Goal: Task Accomplishment & Management: Manage account settings

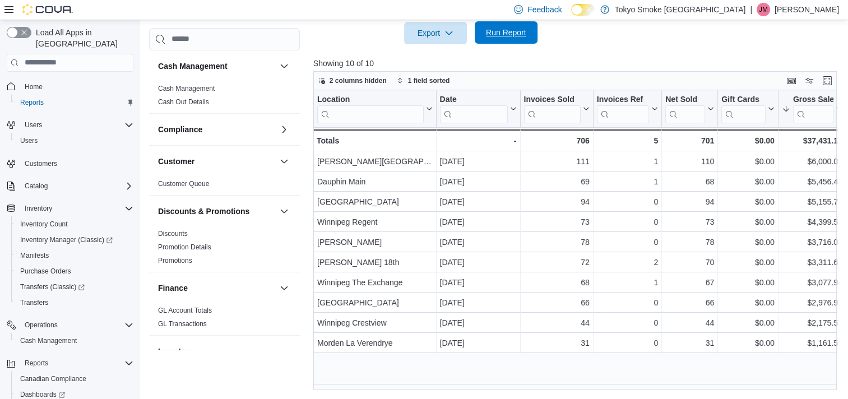
scroll to position [676, 0]
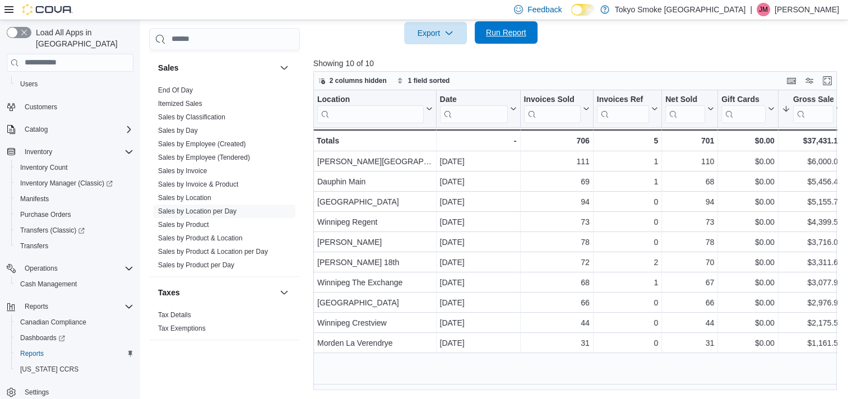
click at [509, 38] on span "Run Report" at bounding box center [505, 32] width 49 height 22
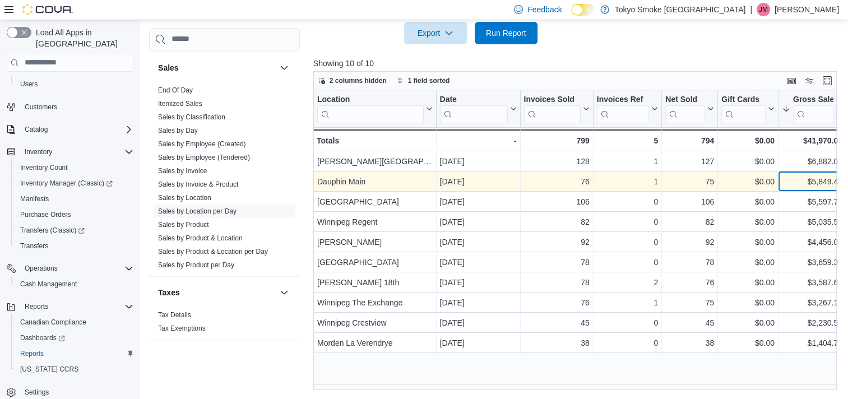
scroll to position [0, 4]
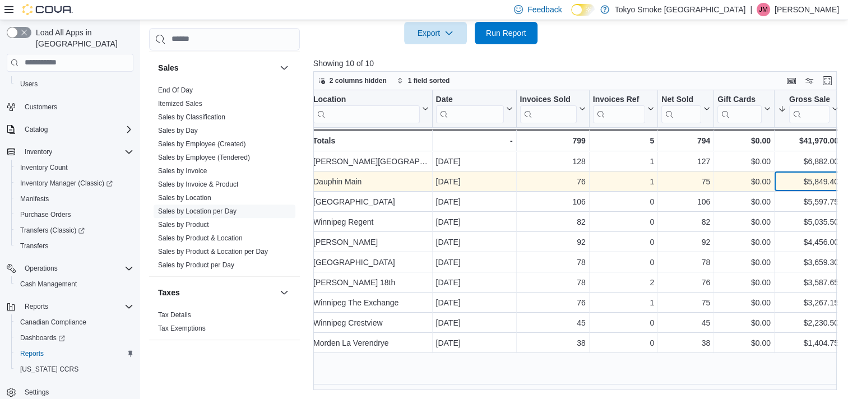
drag, startPoint x: 811, startPoint y: 181, endPoint x: 830, endPoint y: 184, distance: 18.7
click at [832, 184] on div "$5,849.40" at bounding box center [808, 181] width 61 height 13
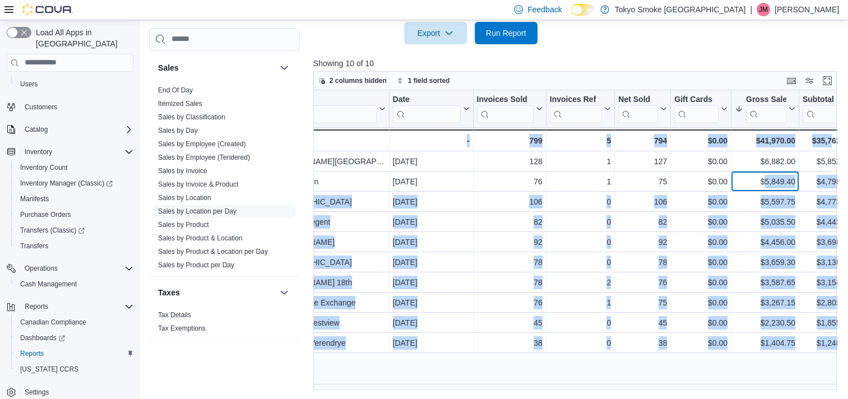
scroll to position [0, 52]
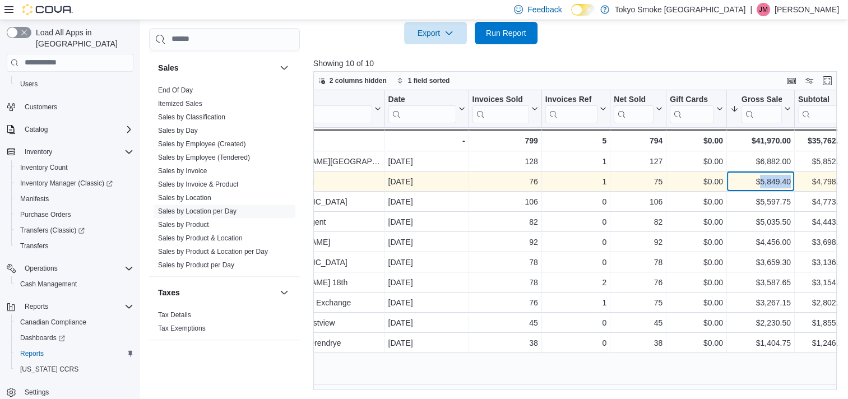
drag, startPoint x: 808, startPoint y: 180, endPoint x: 789, endPoint y: 180, distance: 19.1
click at [789, 180] on div "$5,849.40" at bounding box center [760, 181] width 61 height 13
copy div "5,849.40"
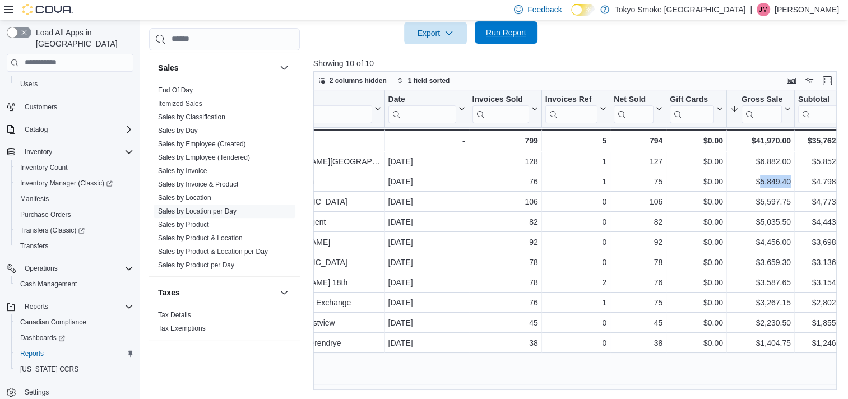
click at [489, 32] on span "Run Report" at bounding box center [506, 32] width 40 height 11
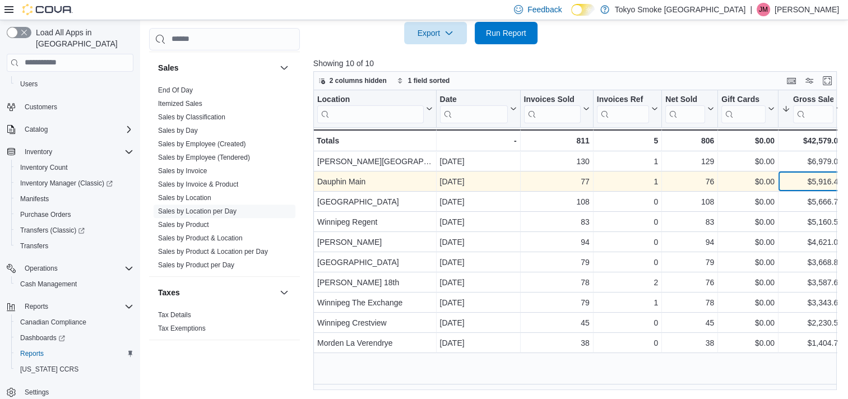
scroll to position [0, 4]
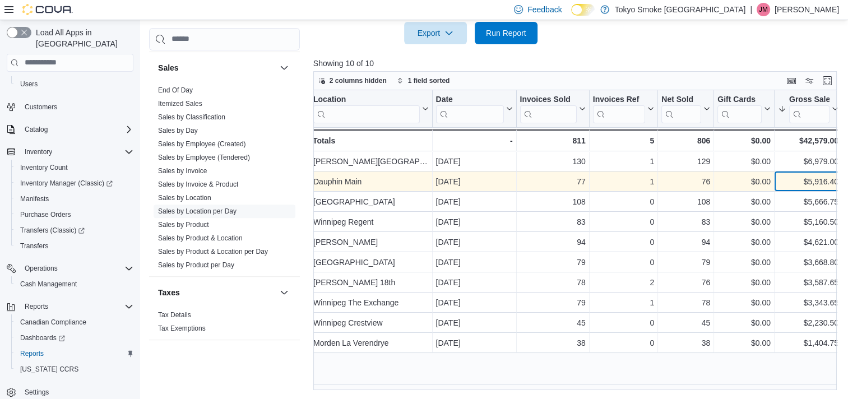
click at [811, 181] on div "$5,916.40" at bounding box center [808, 181] width 61 height 13
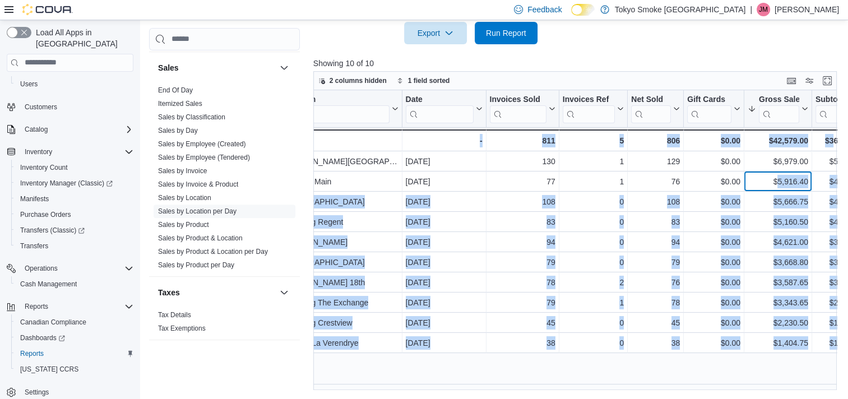
scroll to position [0, 36]
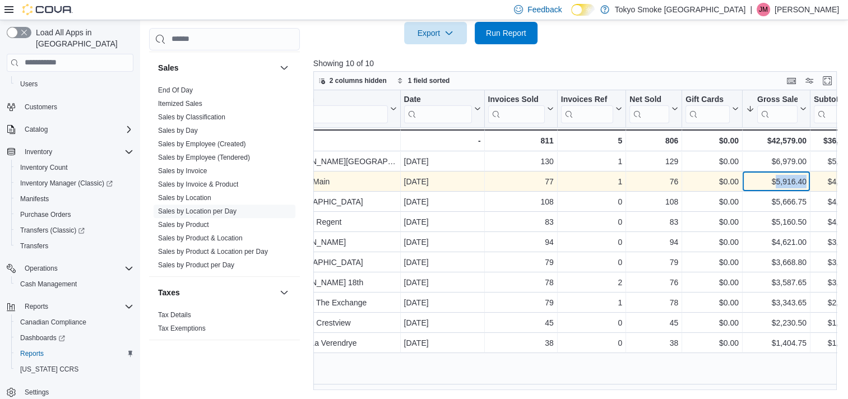
click at [804, 180] on div "$5,916.40" at bounding box center [776, 181] width 61 height 13
drag, startPoint x: 804, startPoint y: 180, endPoint x: 798, endPoint y: 181, distance: 6.3
copy div "5,916.40"
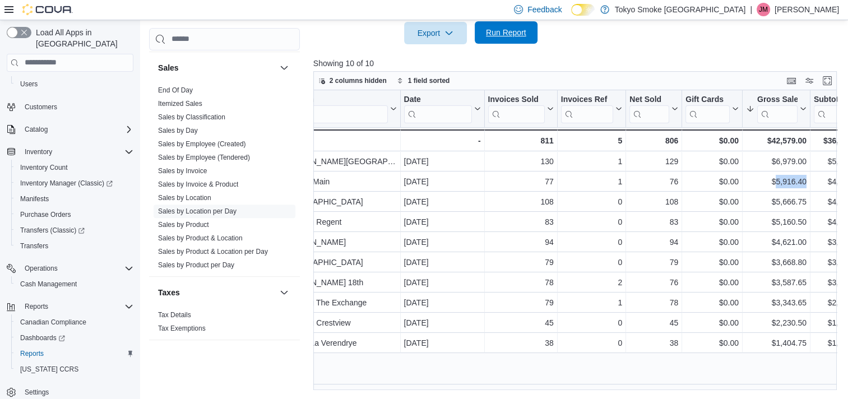
click at [512, 30] on span "Run Report" at bounding box center [506, 32] width 40 height 11
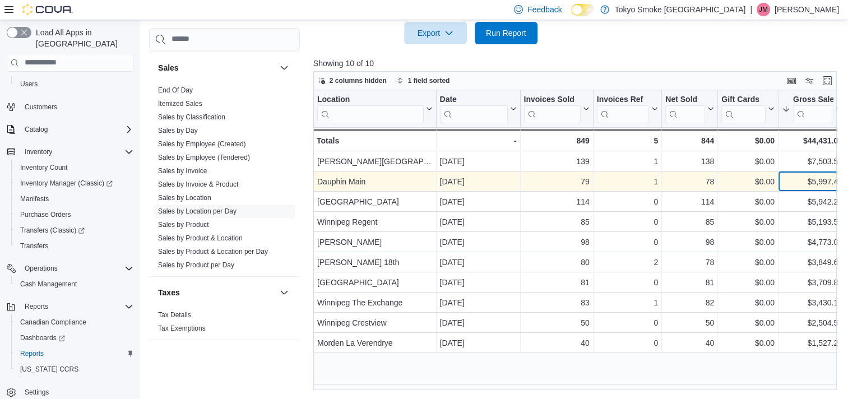
scroll to position [0, 4]
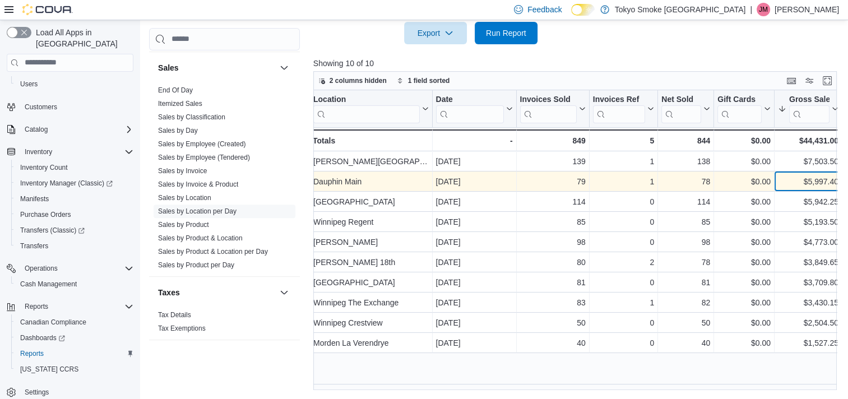
click at [811, 180] on div "$5,997.40" at bounding box center [808, 181] width 61 height 13
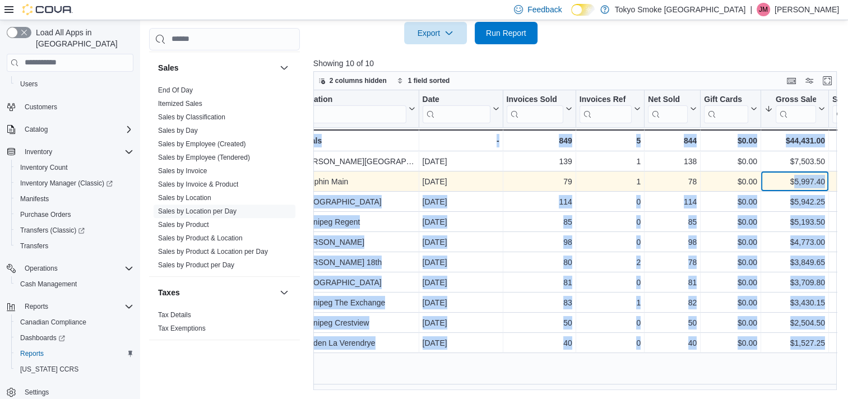
scroll to position [0, 31]
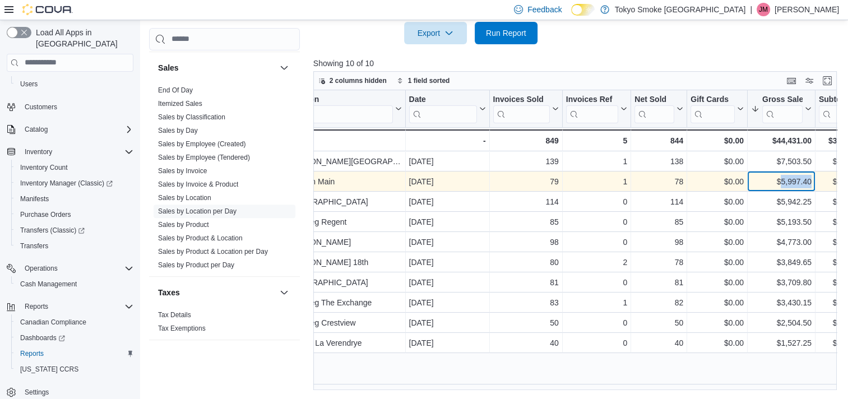
click at [811, 180] on div "$5,997.40" at bounding box center [781, 181] width 61 height 13
copy div "5,997.40"
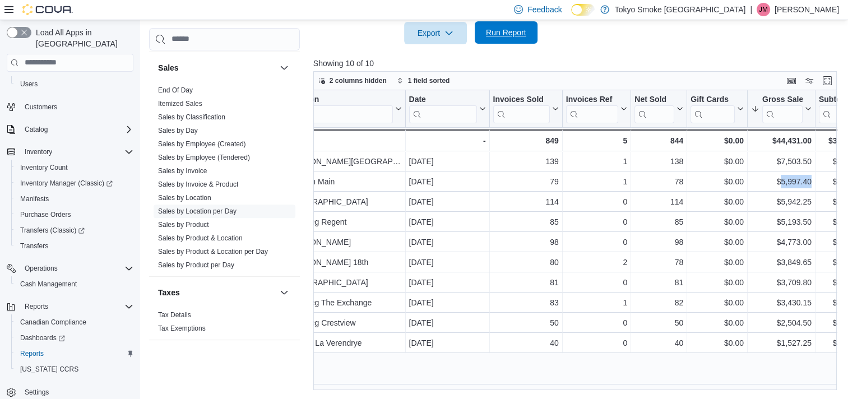
click at [508, 37] on span "Run Report" at bounding box center [506, 32] width 40 height 11
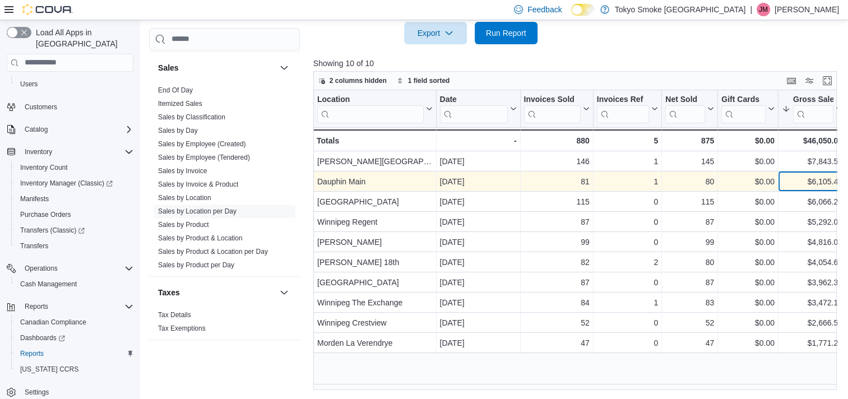
scroll to position [0, 4]
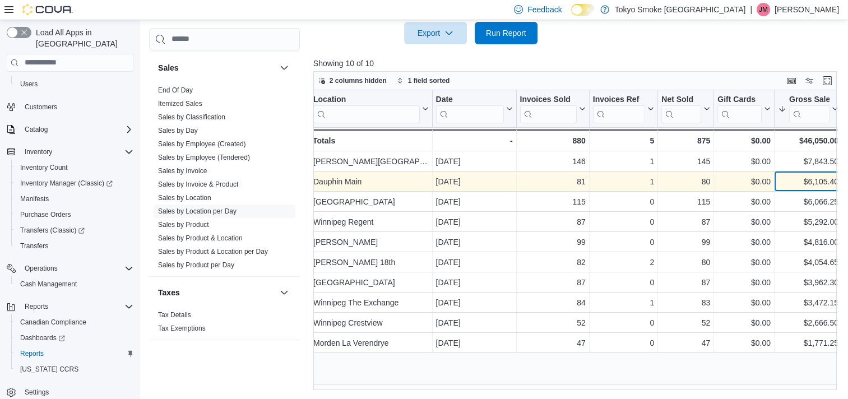
drag, startPoint x: 811, startPoint y: 180, endPoint x: 818, endPoint y: 180, distance: 7.3
click at [818, 180] on div "$6,105.40" at bounding box center [808, 181] width 61 height 13
click at [811, 183] on div "$6,105.40" at bounding box center [808, 181] width 61 height 13
click at [806, 179] on div "$6,105.40" at bounding box center [808, 181] width 61 height 13
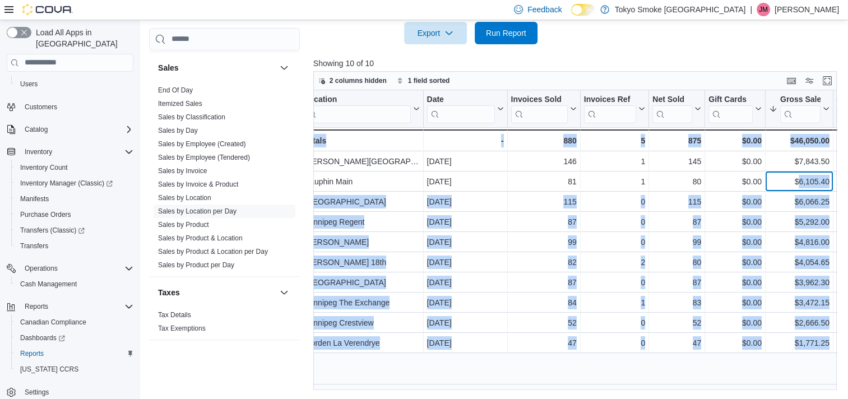
scroll to position [0, 41]
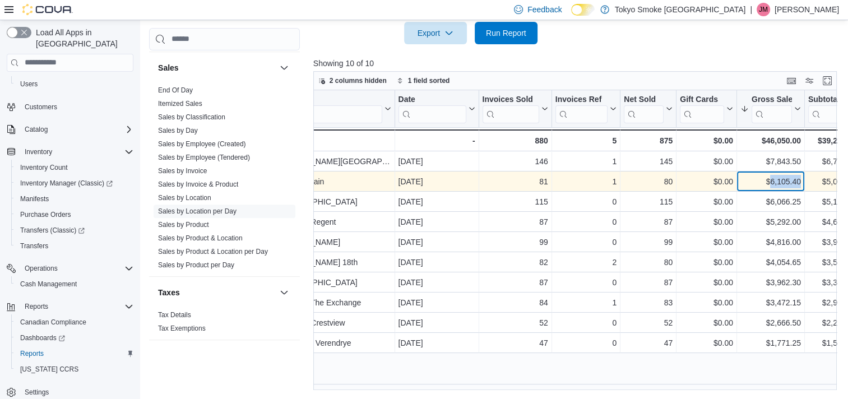
click at [802, 182] on div "$6,105.40 - Gross Sales, column 7, row 2" at bounding box center [771, 181] width 68 height 20
drag, startPoint x: 802, startPoint y: 182, endPoint x: 781, endPoint y: 178, distance: 21.8
copy div "6,105.40"
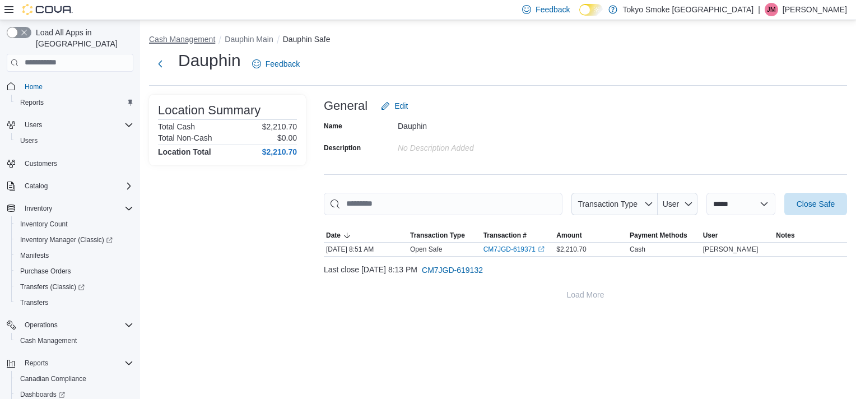
click at [190, 40] on button "Cash Management" at bounding box center [182, 39] width 66 height 9
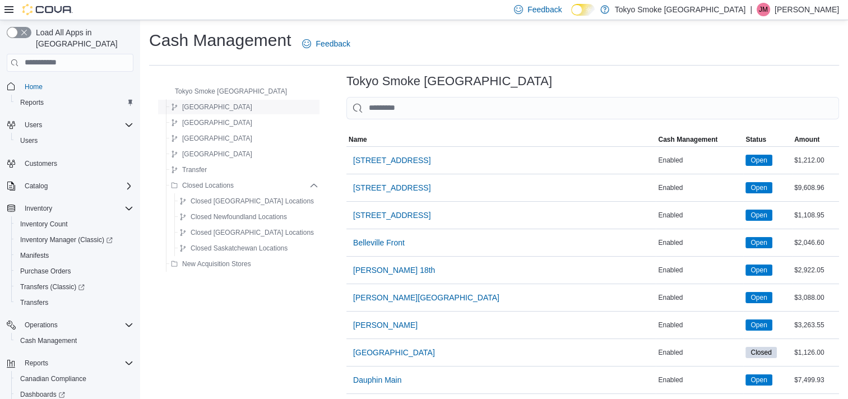
click at [197, 106] on span "[GEOGRAPHIC_DATA]" at bounding box center [217, 107] width 70 height 9
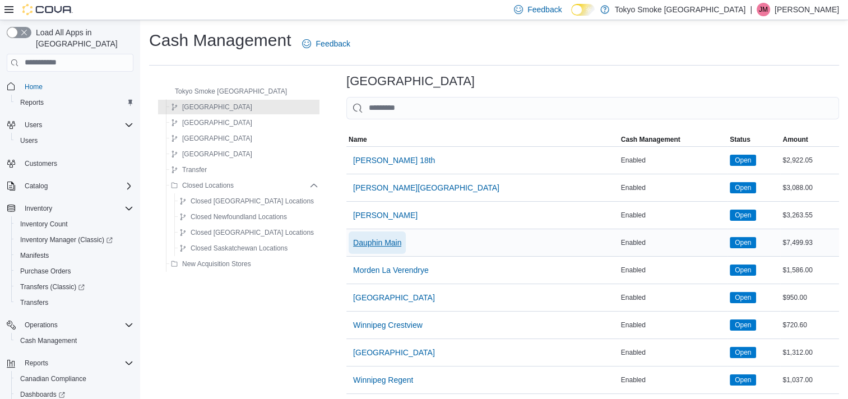
click at [353, 238] on span "Dauphin Main" at bounding box center [377, 242] width 48 height 11
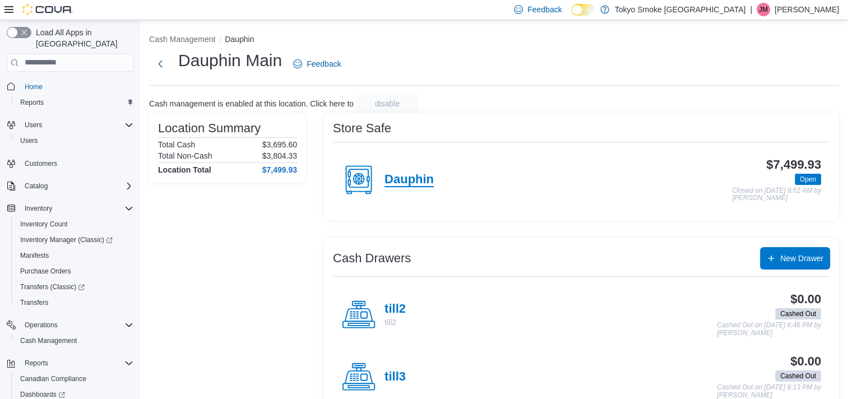
click at [392, 176] on h4 "Dauphin" at bounding box center [408, 180] width 49 height 15
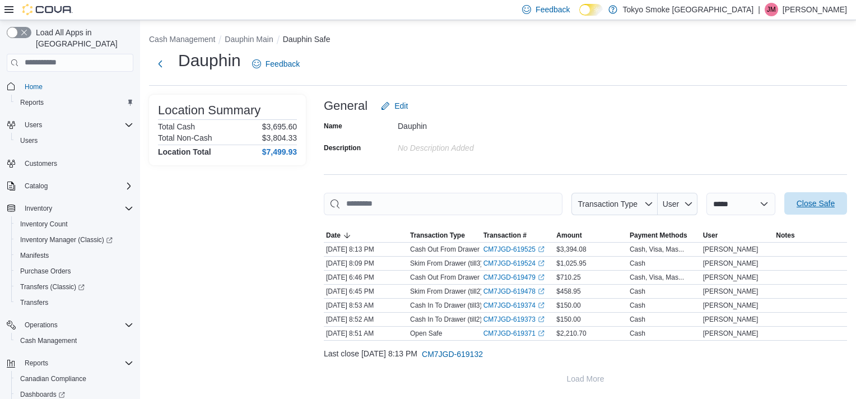
click at [816, 198] on span "Close Safe" at bounding box center [815, 203] width 49 height 22
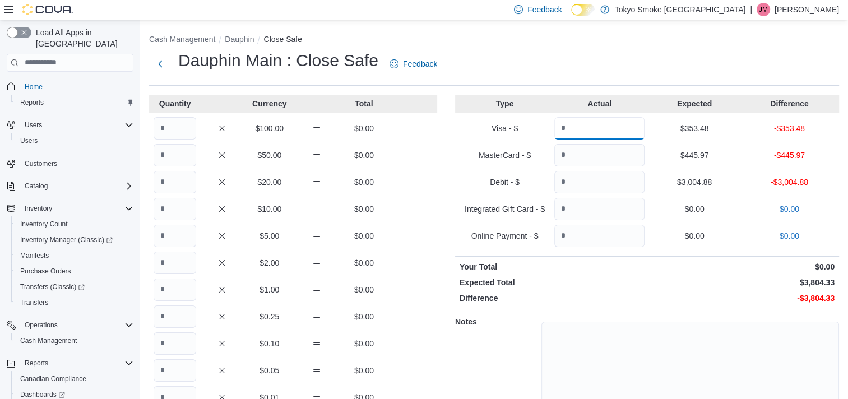
click at [592, 124] on input "Quantity" at bounding box center [599, 128] width 90 height 22
type input "******"
type input "*******"
click at [177, 123] on input "Quantity" at bounding box center [175, 128] width 43 height 22
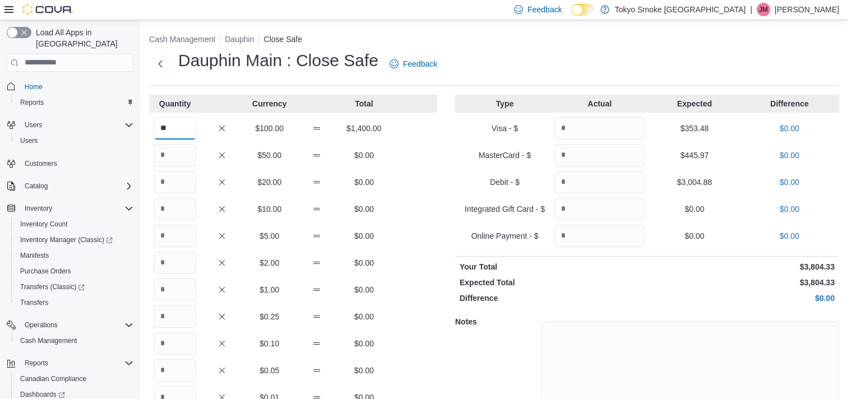
type input "**"
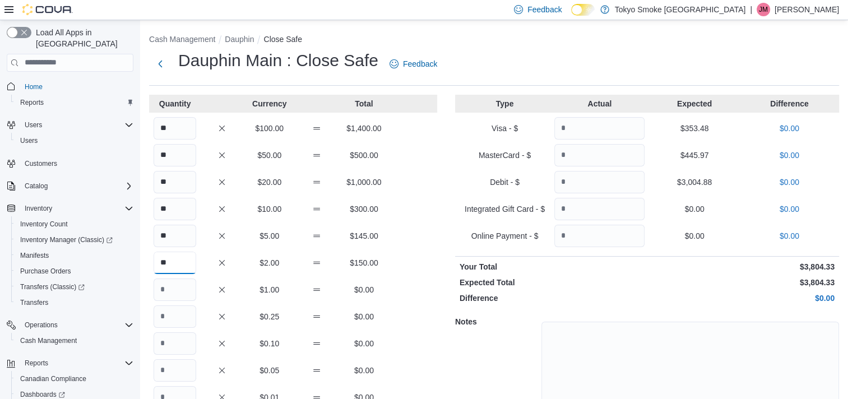
type input "**"
type input "***"
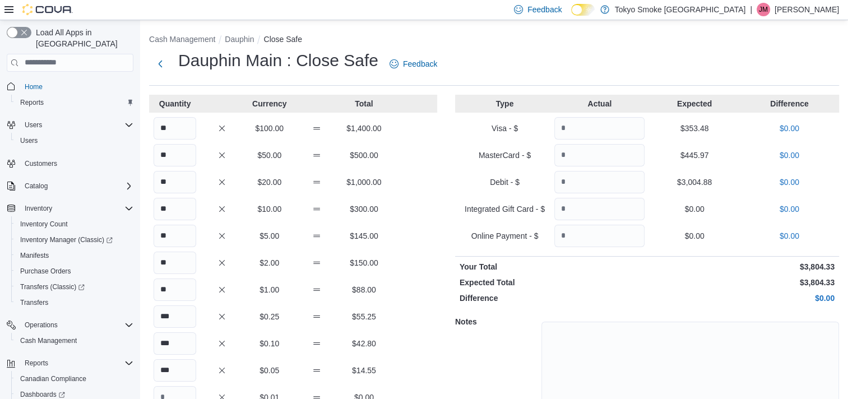
click at [415, 250] on div "Quantity Currency Total ** $100.00 $1,400.00 ** $50.00 $500.00 ** $20.00 $1,000…" at bounding box center [293, 282] width 288 height 375
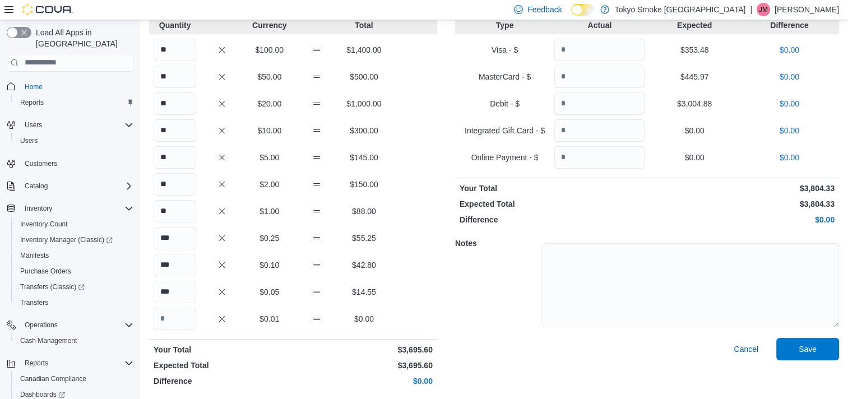
scroll to position [79, 0]
click at [801, 341] on span "Save" at bounding box center [807, 348] width 49 height 22
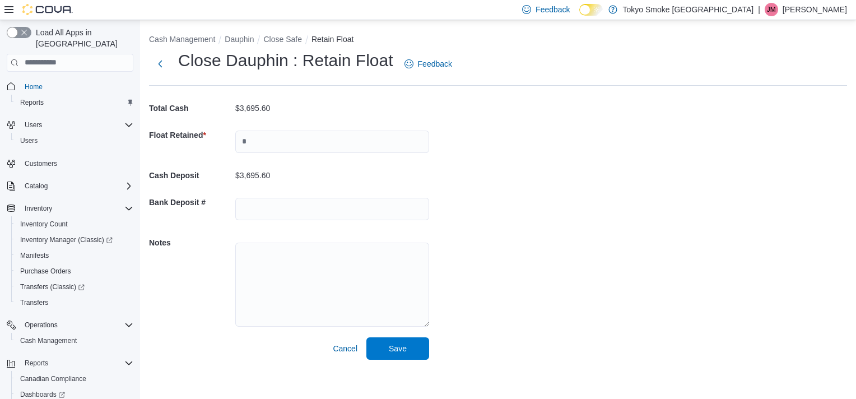
click at [258, 128] on div at bounding box center [332, 142] width 194 height 36
click at [262, 137] on input "text" at bounding box center [332, 142] width 194 height 22
type input "*******"
click at [610, 178] on div "Cash Management Dauphin Close Safe Retain Float Close Dauphin : Retain Float Fe…" at bounding box center [498, 194] width 716 height 348
click at [410, 349] on span "Save" at bounding box center [397, 348] width 49 height 22
